Goal: Communication & Community: Share content

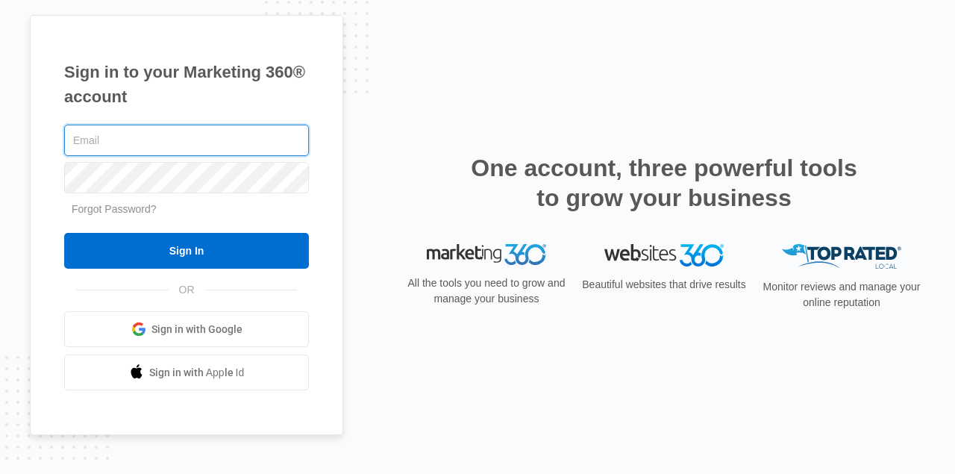
type input "[PERSON_NAME][EMAIL_ADDRESS][DOMAIN_NAME]"
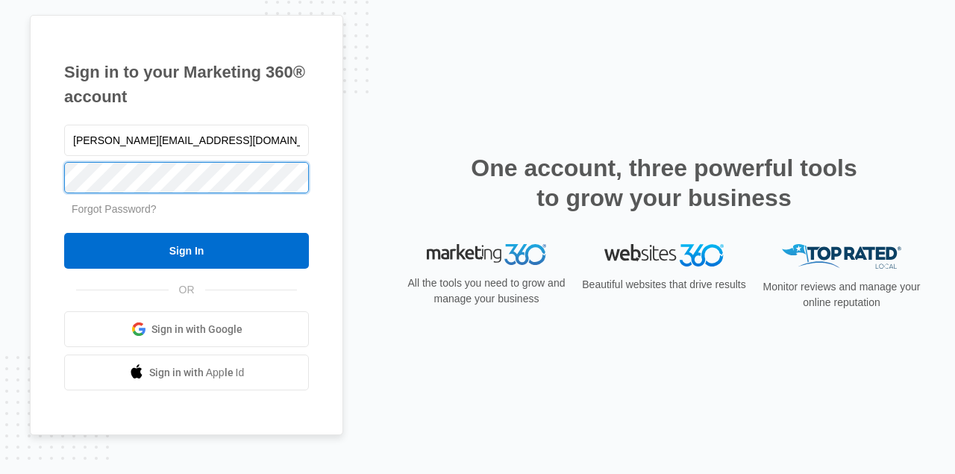
click at [186, 251] on input "Sign In" at bounding box center [186, 251] width 245 height 36
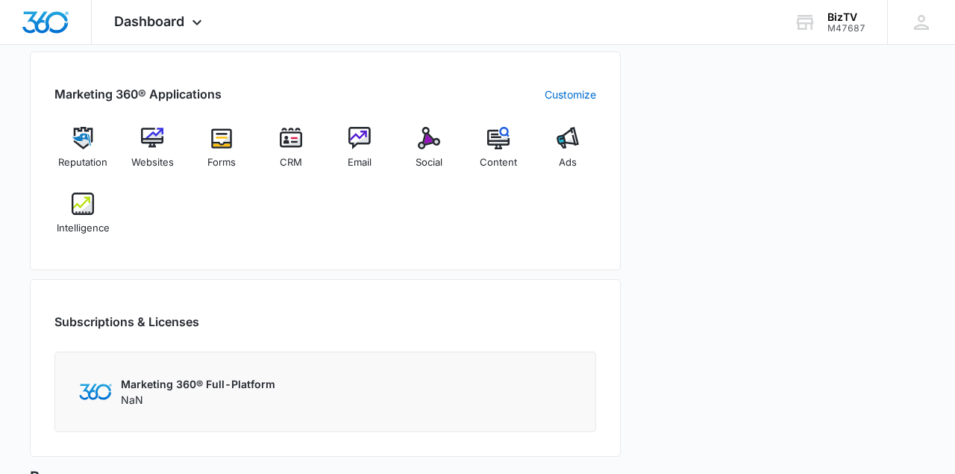
scroll to position [577, 0]
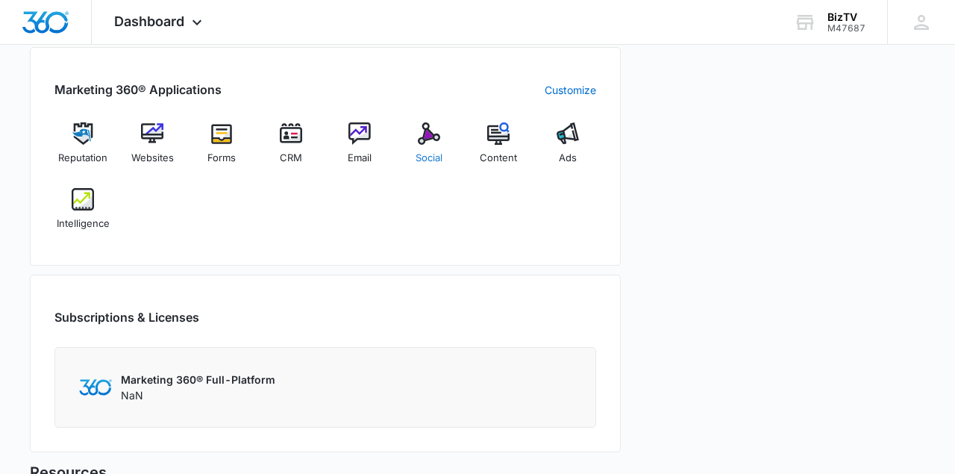
click at [427, 128] on img at bounding box center [429, 133] width 22 height 22
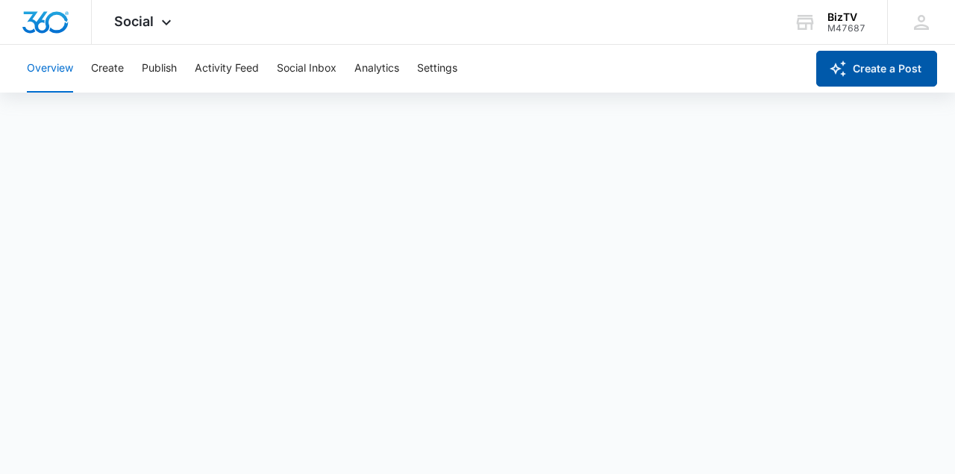
click at [853, 76] on button "Create a Post" at bounding box center [876, 69] width 121 height 36
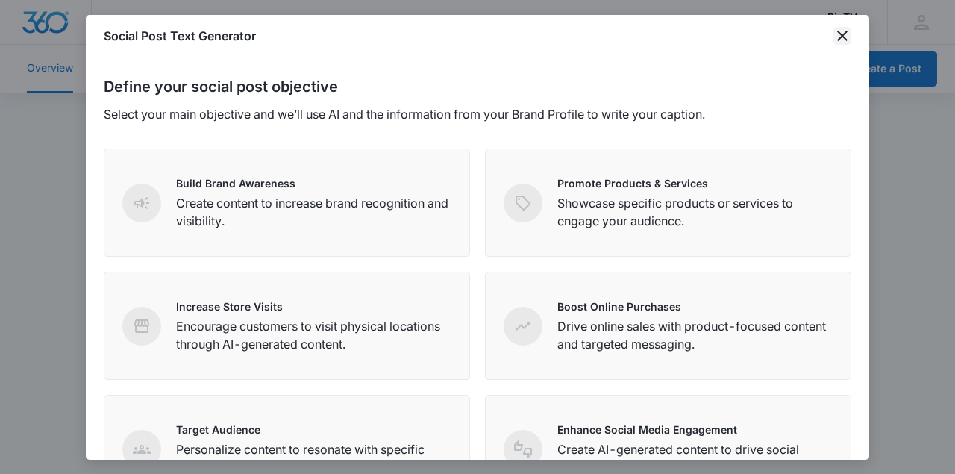
click at [843, 34] on icon "close" at bounding box center [842, 36] width 10 height 10
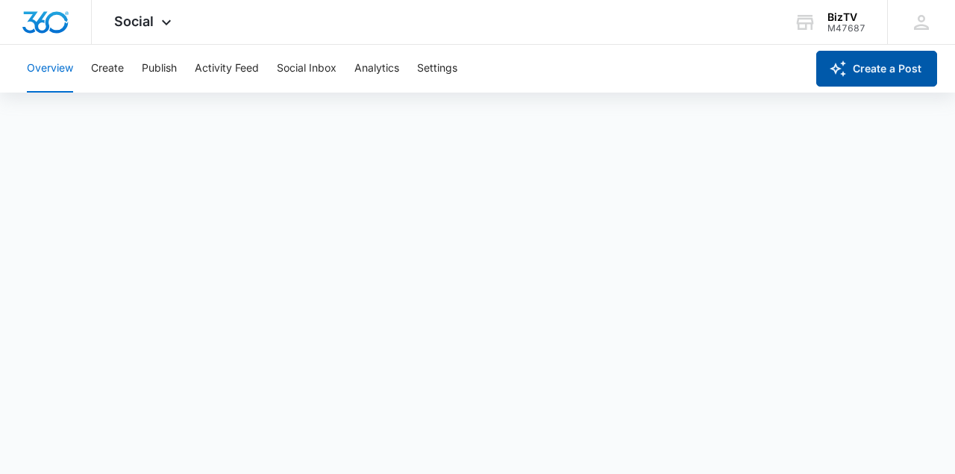
click at [871, 63] on button "Create a Post" at bounding box center [876, 69] width 121 height 36
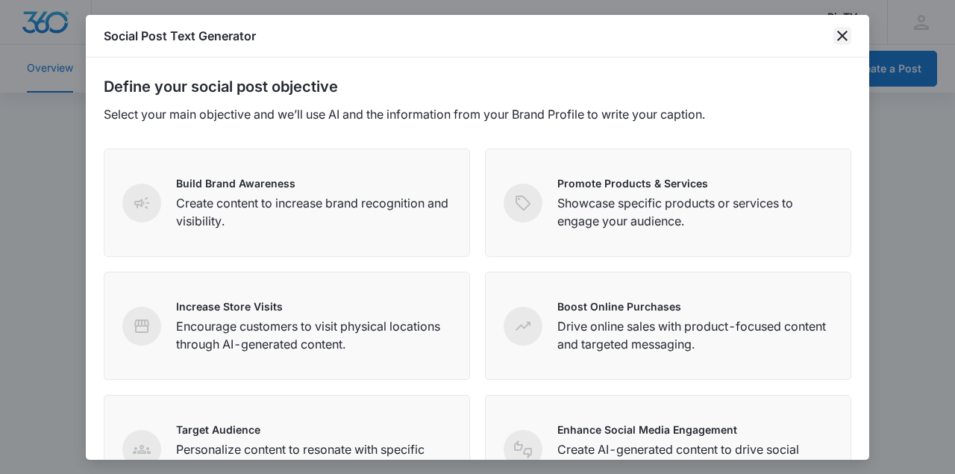
click at [842, 32] on icon "close" at bounding box center [842, 36] width 18 height 18
